Goal: Transaction & Acquisition: Purchase product/service

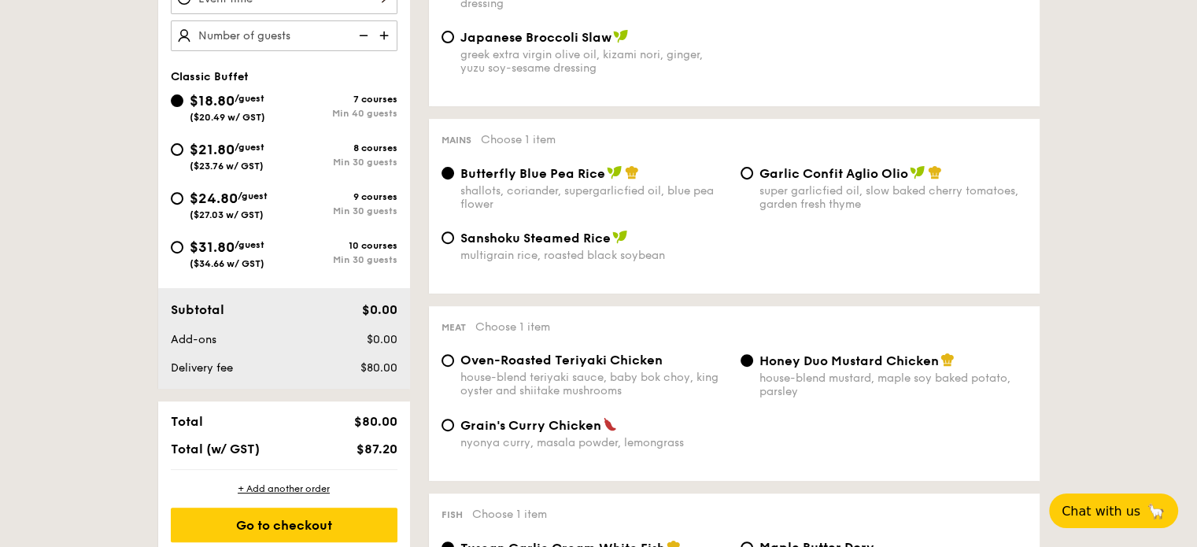
scroll to position [532, 0]
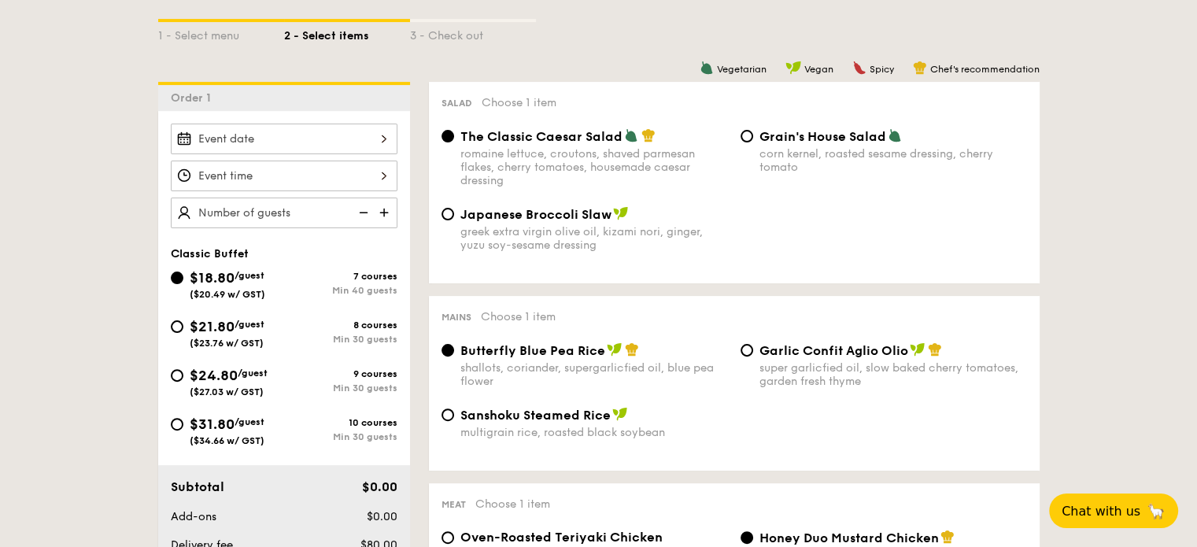
select select
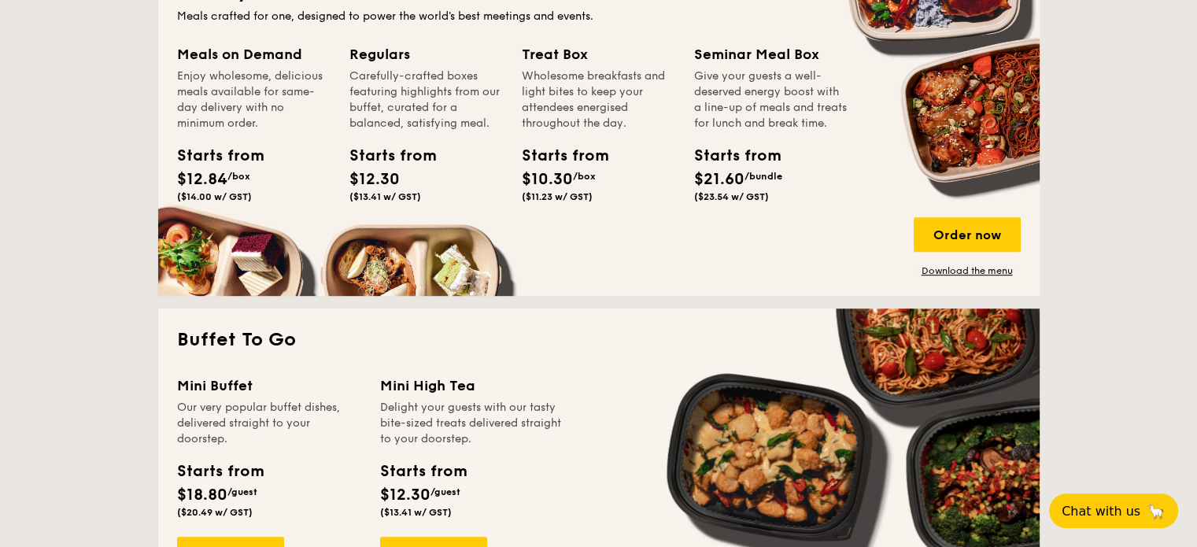
scroll to position [630, 0]
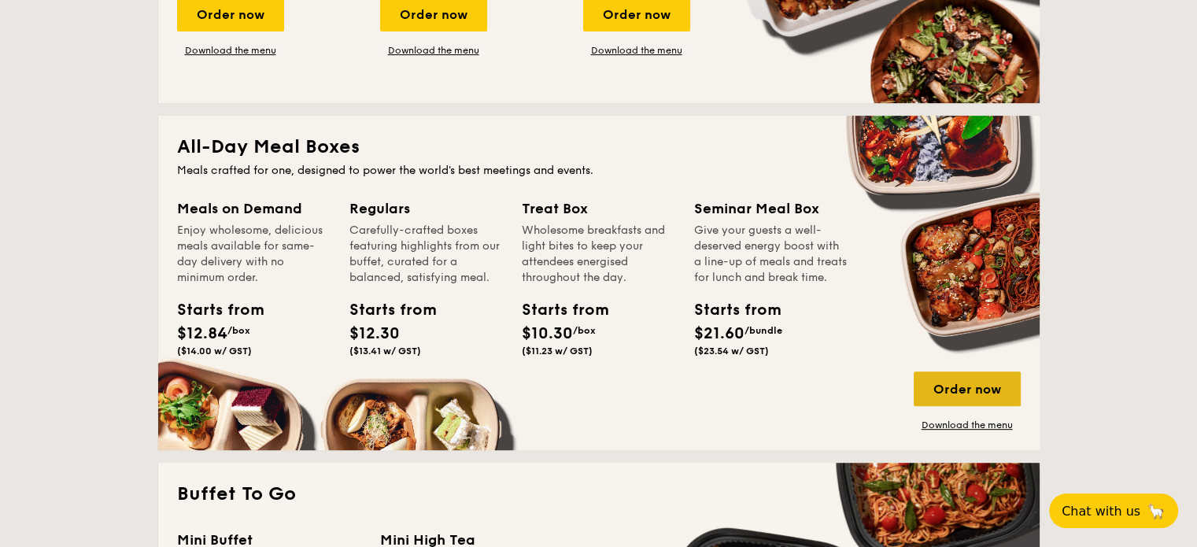
click at [950, 398] on div "Order now" at bounding box center [967, 389] width 107 height 35
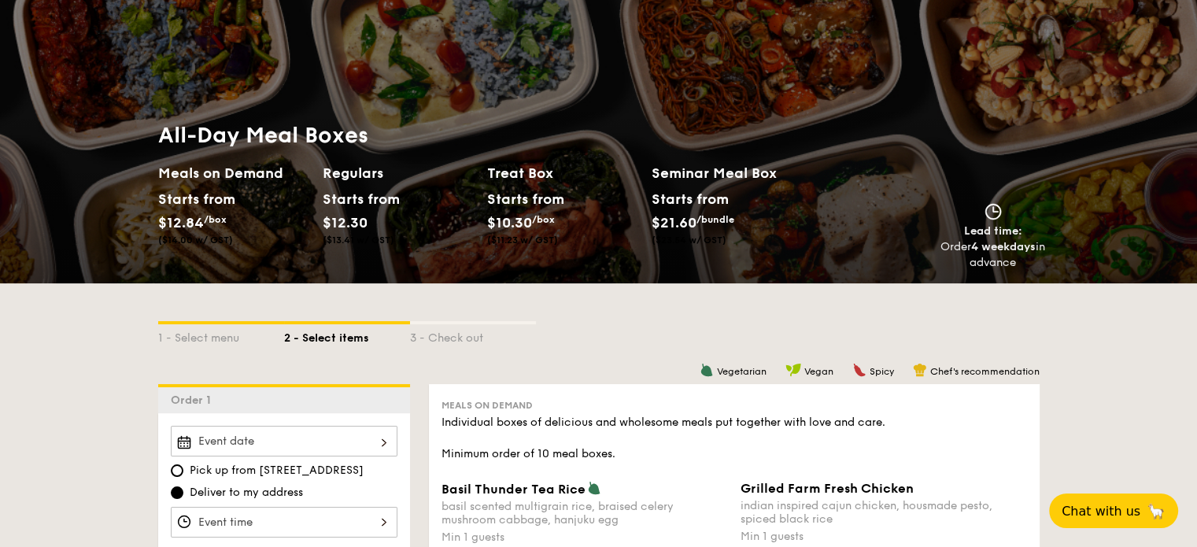
scroll to position [236, 0]
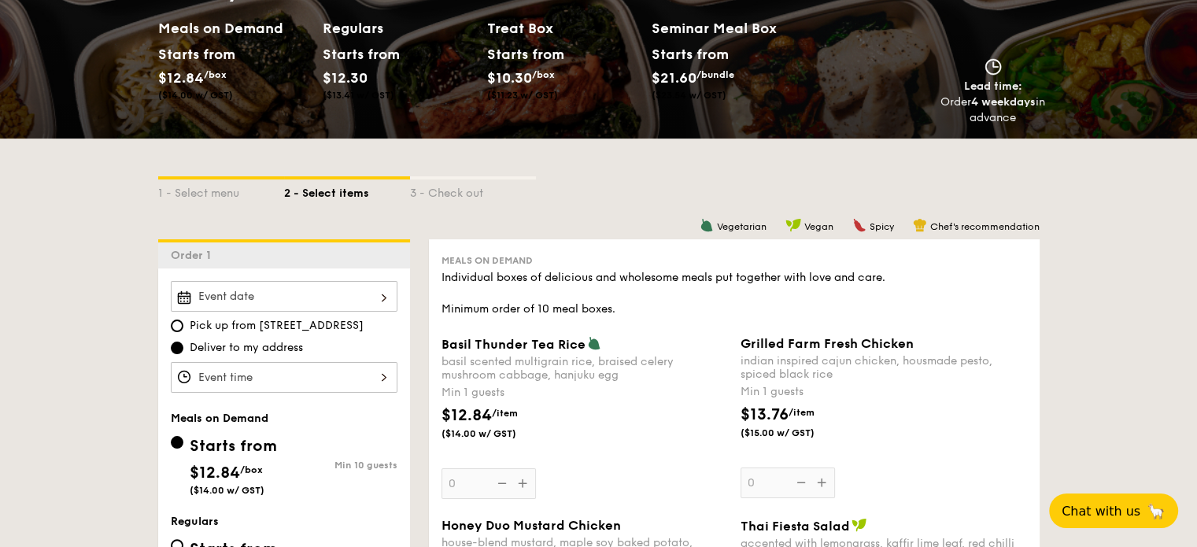
click at [342, 300] on div at bounding box center [284, 296] width 227 height 31
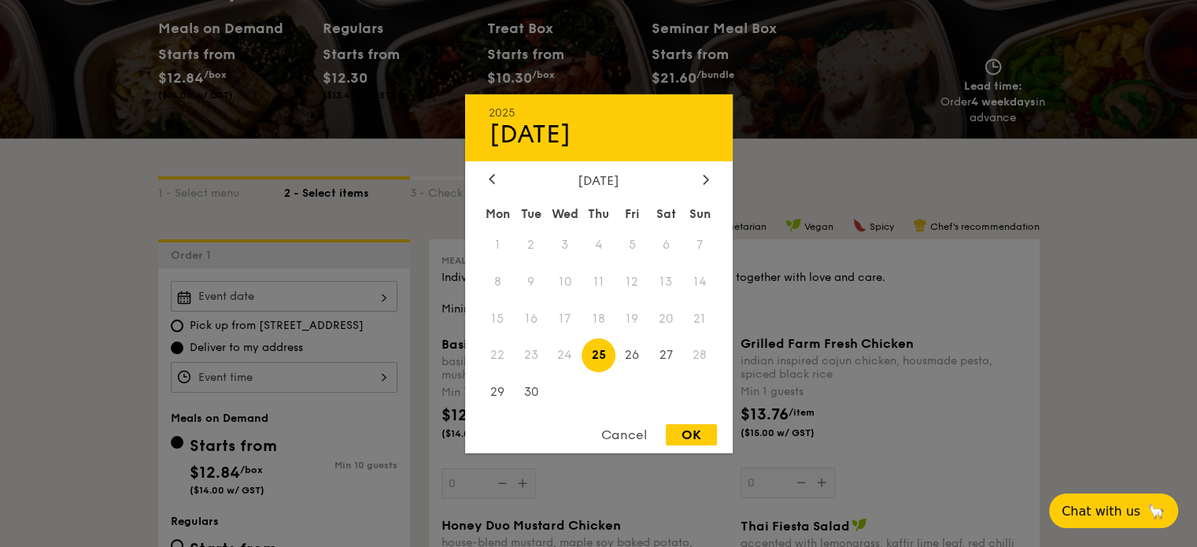
click at [531, 358] on span "23" at bounding box center [531, 355] width 34 height 34
click at [523, 353] on span "23" at bounding box center [531, 355] width 34 height 34
click at [497, 353] on span "22" at bounding box center [498, 355] width 34 height 34
click at [530, 353] on span "23" at bounding box center [531, 355] width 34 height 34
click at [531, 356] on span "23" at bounding box center [531, 355] width 34 height 34
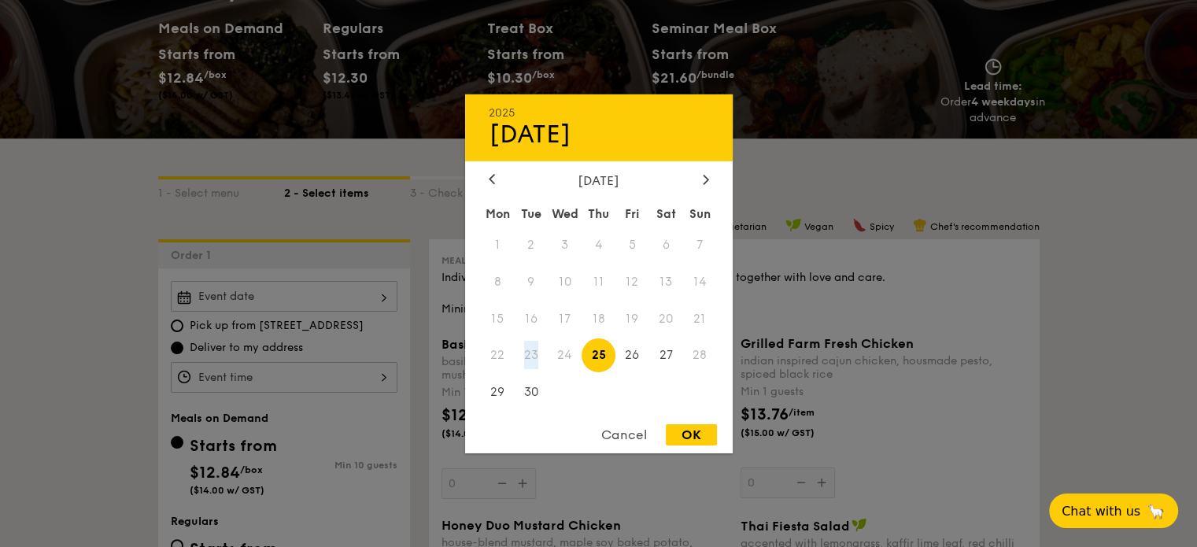
click at [531, 356] on span "23" at bounding box center [531, 355] width 34 height 34
drag, startPoint x: 531, startPoint y: 356, endPoint x: 523, endPoint y: 349, distance: 11.2
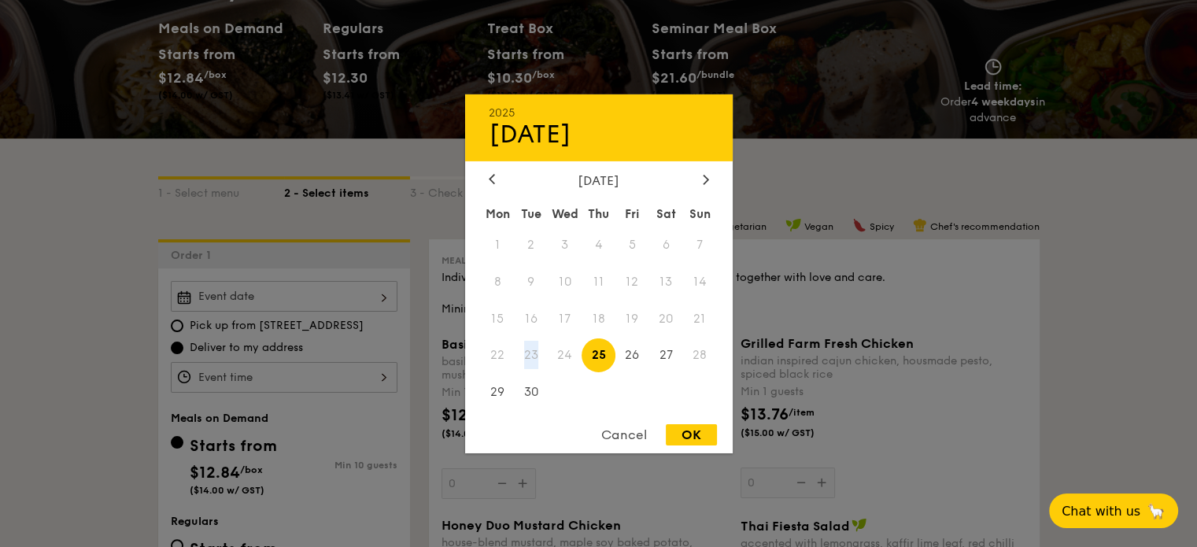
click at [531, 355] on span "23" at bounding box center [531, 355] width 34 height 34
click at [1085, 253] on div at bounding box center [598, 273] width 1197 height 547
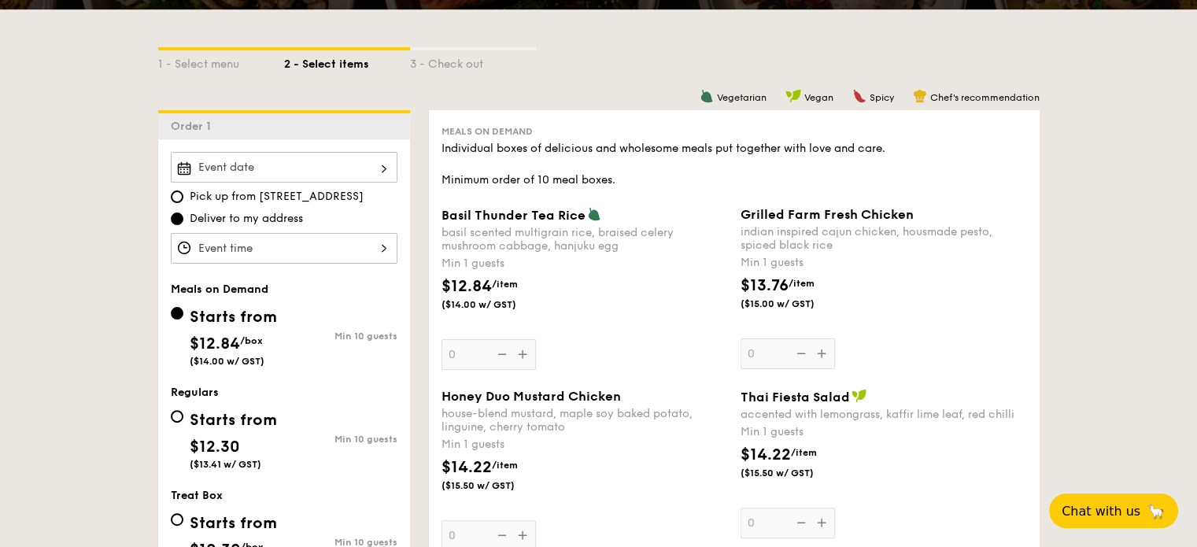
scroll to position [394, 0]
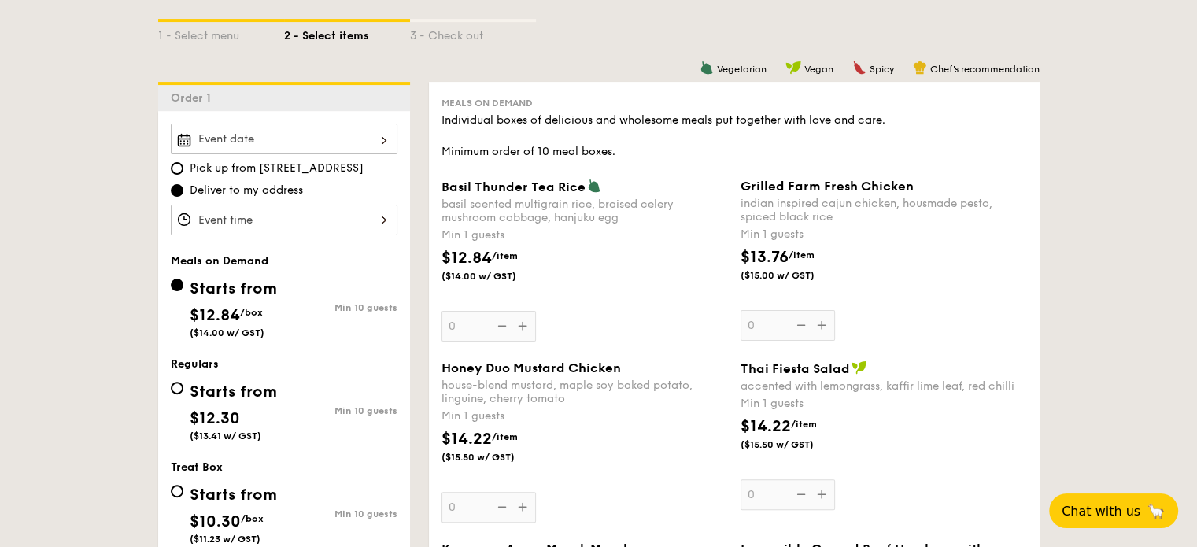
click at [290, 158] on div "Pick up from [STREET_ADDRESS] Deliver to my address" at bounding box center [284, 180] width 227 height 112
click at [283, 169] on span "Pick up from [STREET_ADDRESS]" at bounding box center [277, 169] width 174 height 16
click at [183, 169] on input "Pick up from [STREET_ADDRESS]" at bounding box center [177, 168] width 13 height 13
radio input "true"
click at [305, 144] on div at bounding box center [284, 139] width 227 height 31
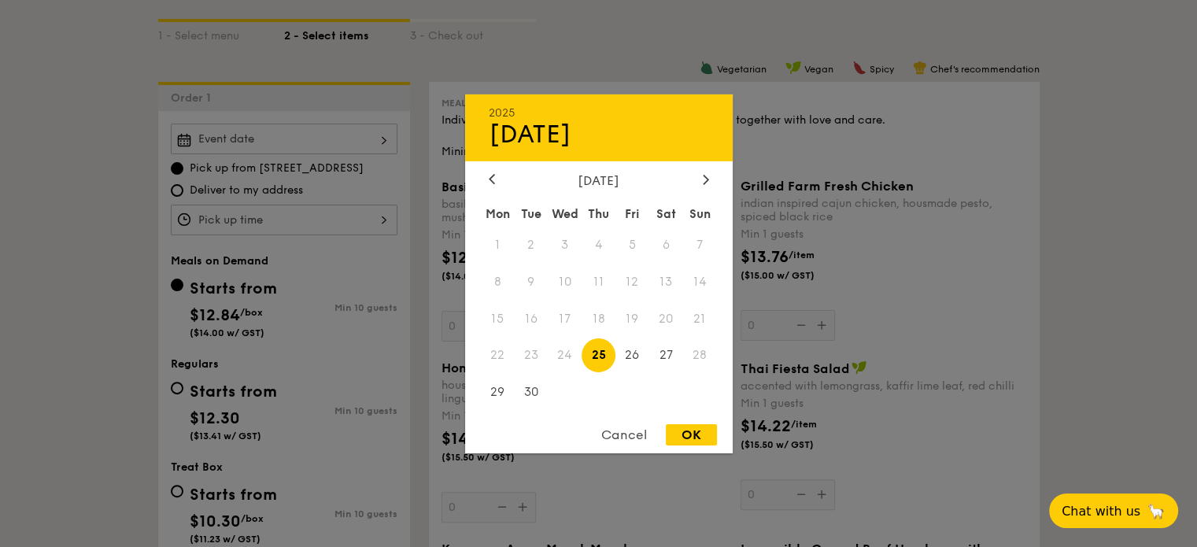
click at [635, 443] on div "Cancel" at bounding box center [624, 434] width 77 height 21
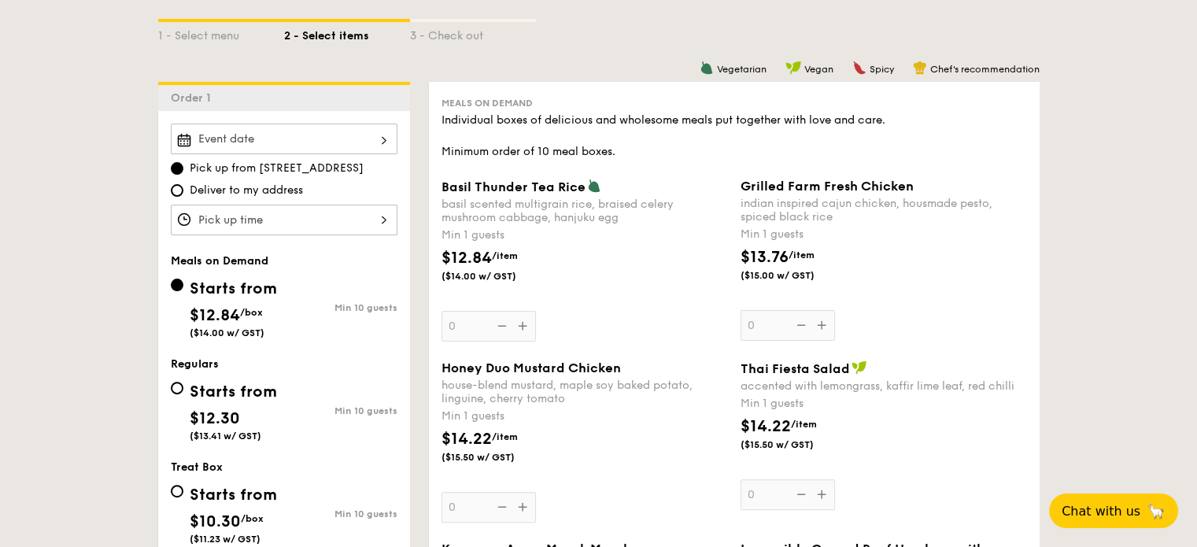
click at [306, 219] on div at bounding box center [284, 220] width 227 height 31
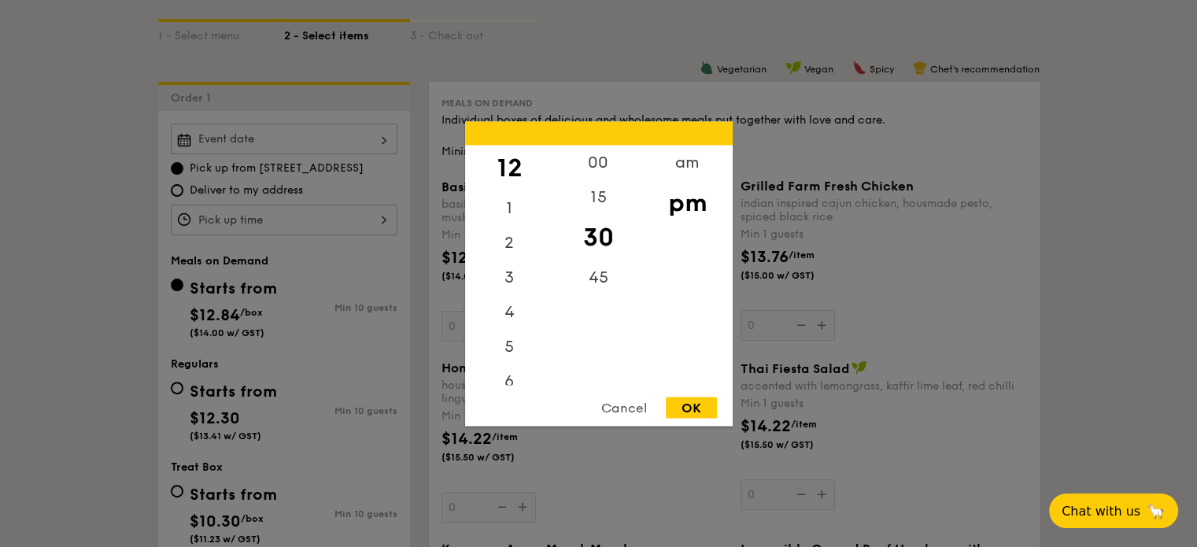
click at [633, 409] on div "Cancel" at bounding box center [624, 407] width 77 height 21
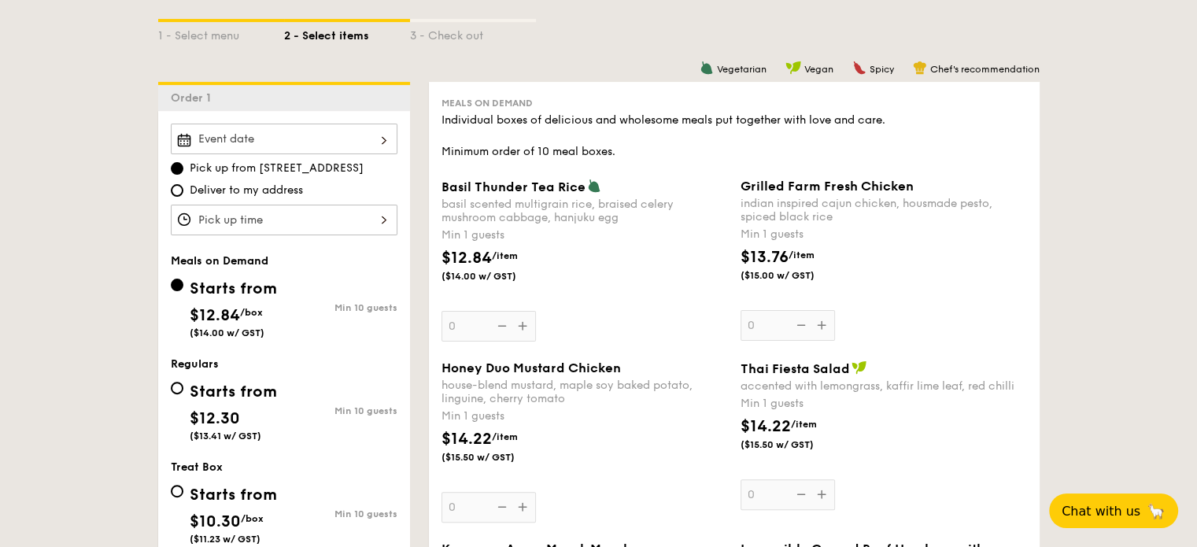
click at [238, 183] on span "Deliver to my address" at bounding box center [246, 191] width 113 height 16
click at [183, 184] on input "Deliver to my address" at bounding box center [177, 190] width 13 height 13
radio input "true"
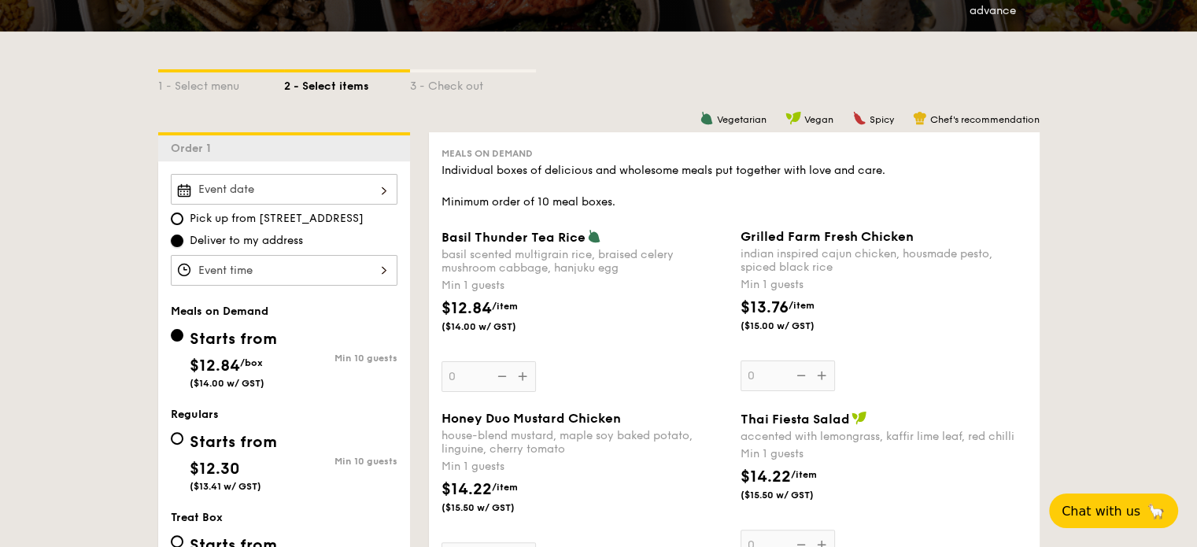
scroll to position [472, 0]
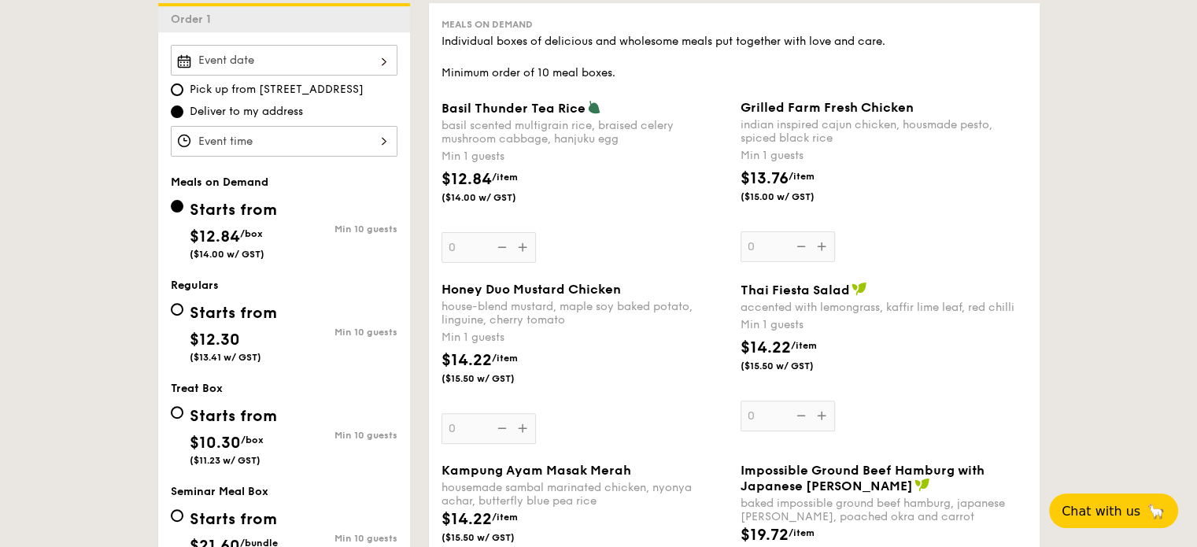
click at [344, 131] on div at bounding box center [284, 141] width 227 height 31
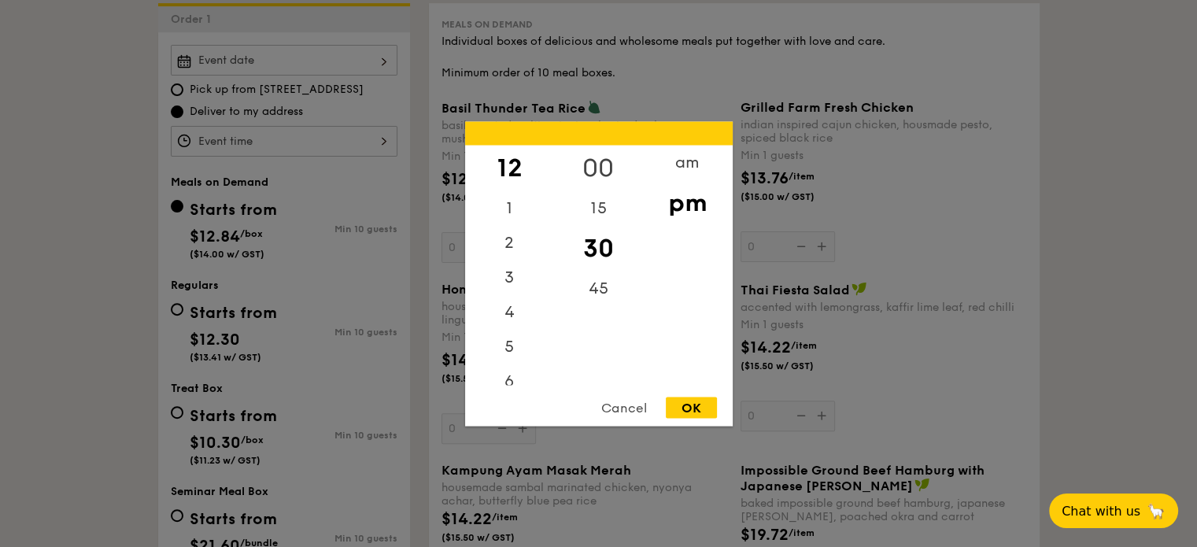
click at [598, 150] on div "00" at bounding box center [598, 168] width 89 height 46
click at [699, 406] on div "OK" at bounding box center [691, 407] width 51 height 21
type input "12:00PM"
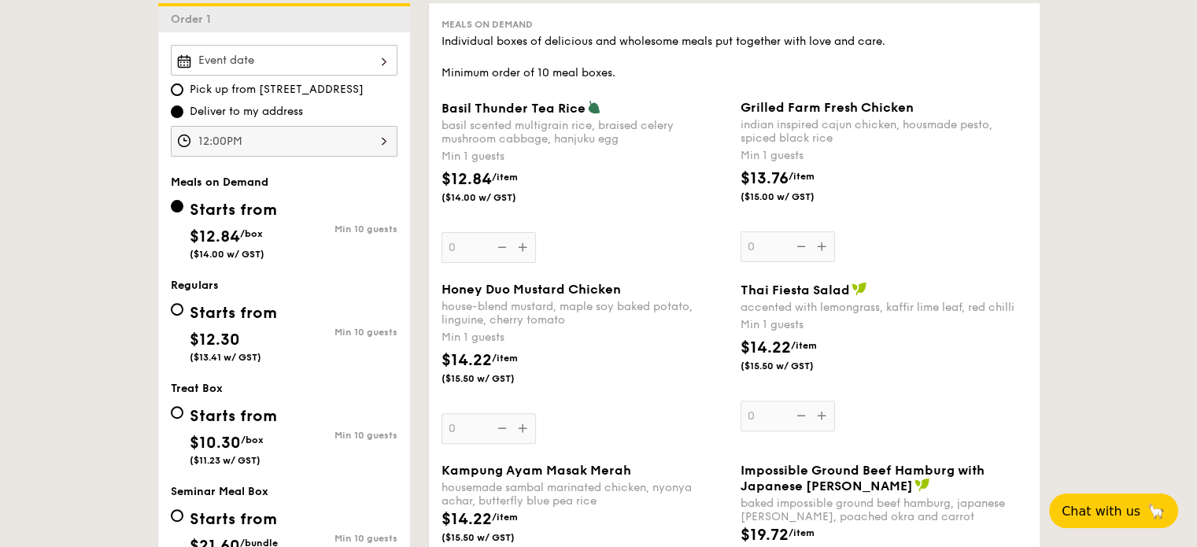
click at [285, 53] on div at bounding box center [284, 60] width 227 height 31
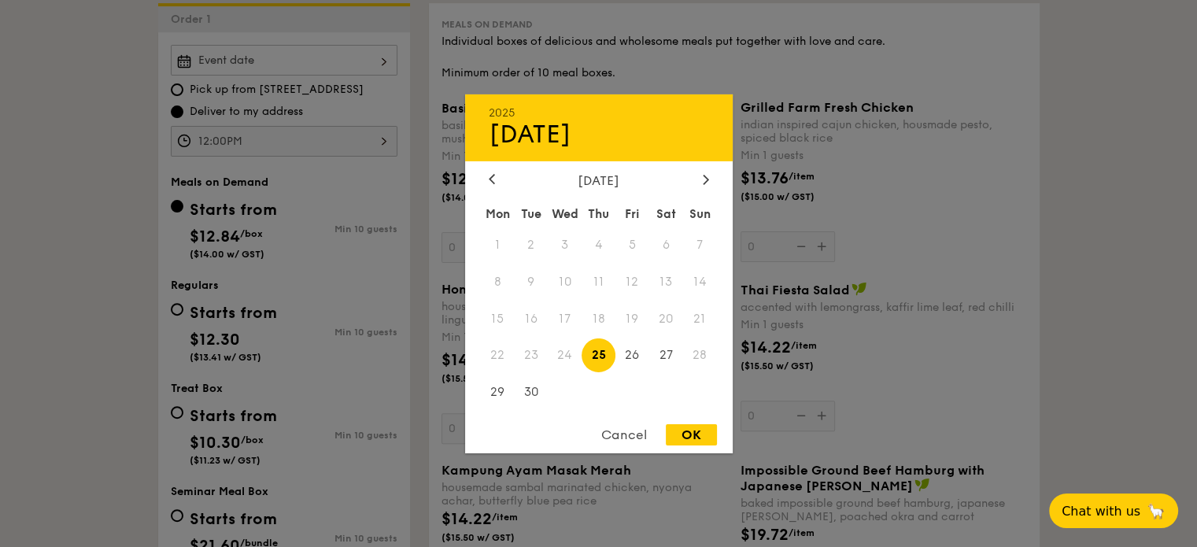
click at [590, 361] on span "25" at bounding box center [599, 355] width 34 height 34
click at [565, 352] on span "24" at bounding box center [565, 355] width 34 height 34
click at [629, 426] on div "Cancel" at bounding box center [624, 434] width 77 height 21
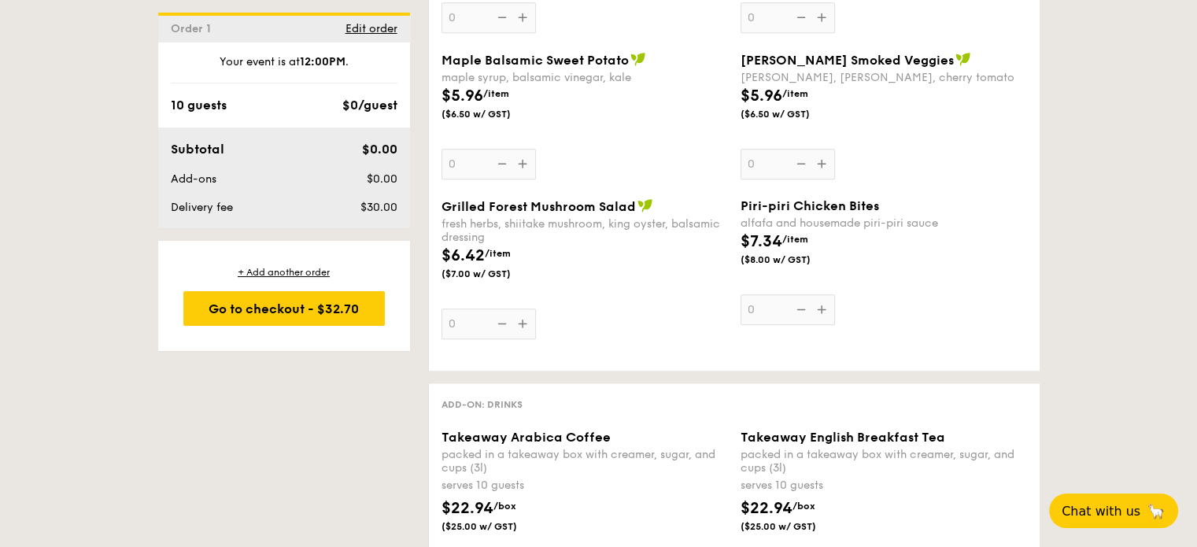
scroll to position [1732, 0]
